Goal: Information Seeking & Learning: Learn about a topic

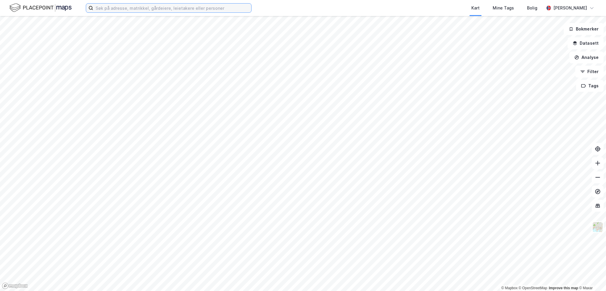
click at [154, 6] on input at bounding box center [172, 8] width 158 height 9
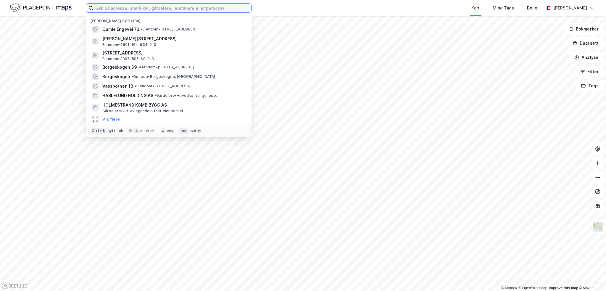
paste input "hurdal hotell"
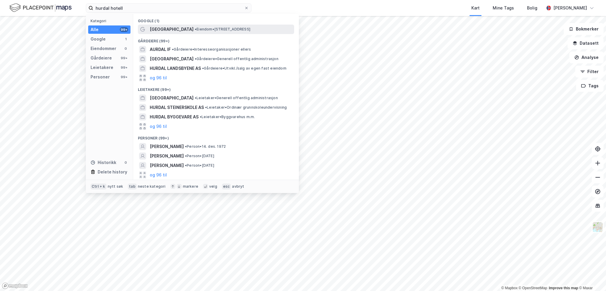
click at [169, 28] on span "[GEOGRAPHIC_DATA]" at bounding box center [172, 29] width 44 height 7
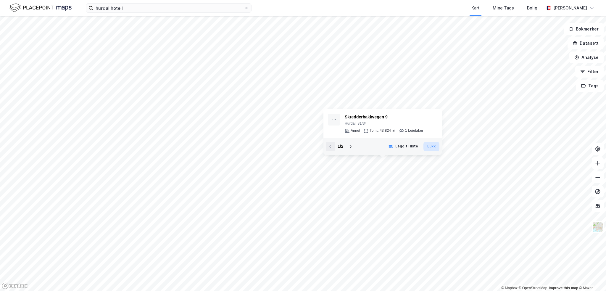
click at [429, 147] on button "Lukk" at bounding box center [432, 146] width 16 height 9
click at [425, 147] on button "Lukk" at bounding box center [432, 146] width 16 height 9
click at [426, 145] on button "Lukk" at bounding box center [432, 146] width 16 height 9
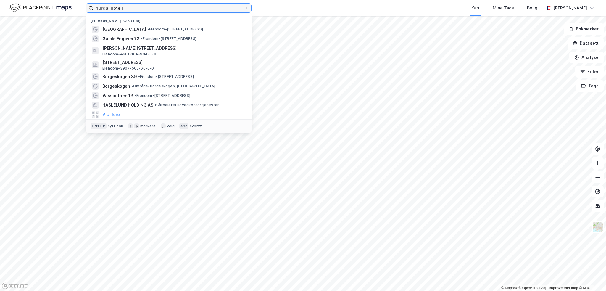
drag, startPoint x: 130, startPoint y: 6, endPoint x: 7, endPoint y: -2, distance: 123.4
click at [7, 0] on html "hurdal hotell Nylige søk (100) [GEOGRAPHIC_DATA] • Eiendom • [STREET_ADDRESS] •…" at bounding box center [303, 145] width 606 height 291
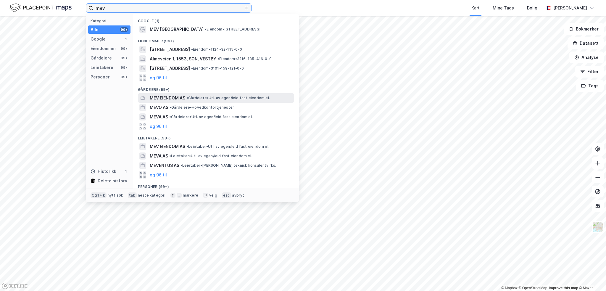
type input "mev"
click at [184, 100] on span "MEV EIENDOM AS" at bounding box center [168, 97] width 36 height 7
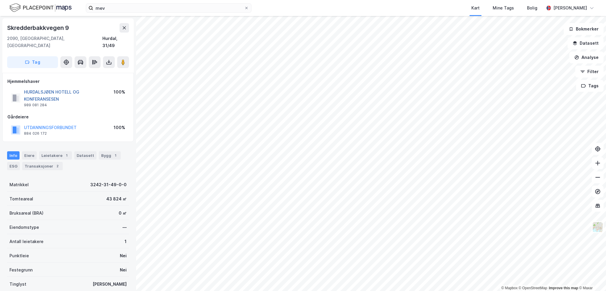
click at [0, 0] on button "HURDALSJØEN HOTELL OG KONFERANSESEN" at bounding box center [0, 0] width 0 height 0
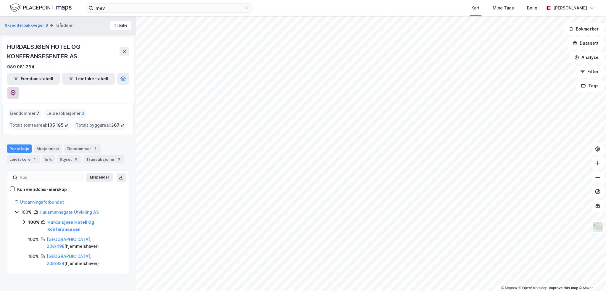
click at [16, 90] on icon at bounding box center [13, 93] width 5 height 6
